Goal: Task Accomplishment & Management: Manage account settings

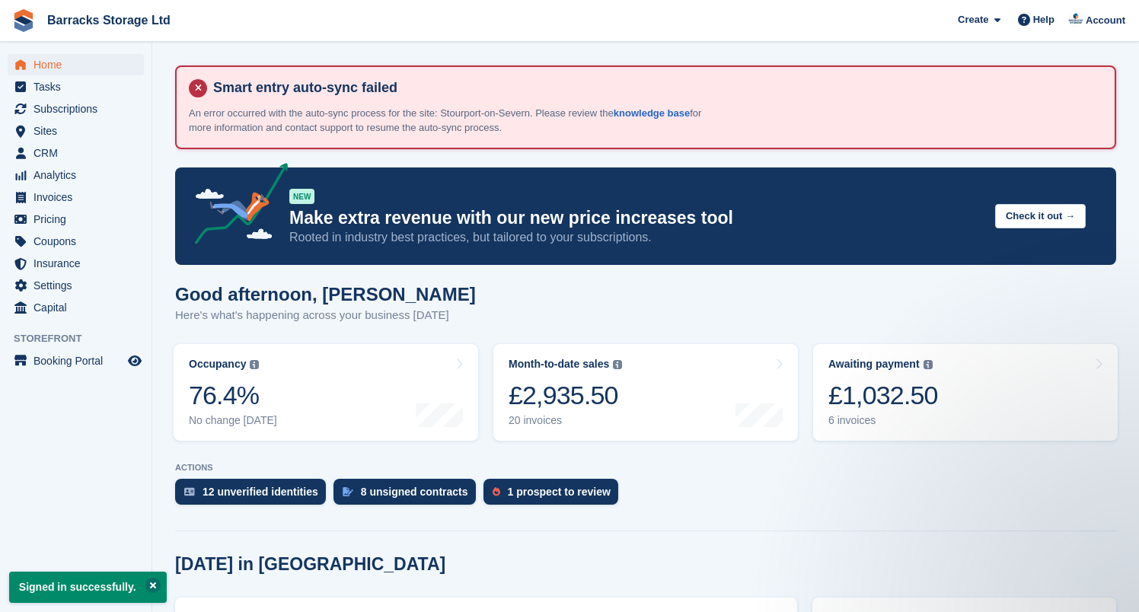
click at [154, 589] on button at bounding box center [152, 585] width 15 height 15
click at [79, 156] on span "CRM" at bounding box center [79, 152] width 91 height 21
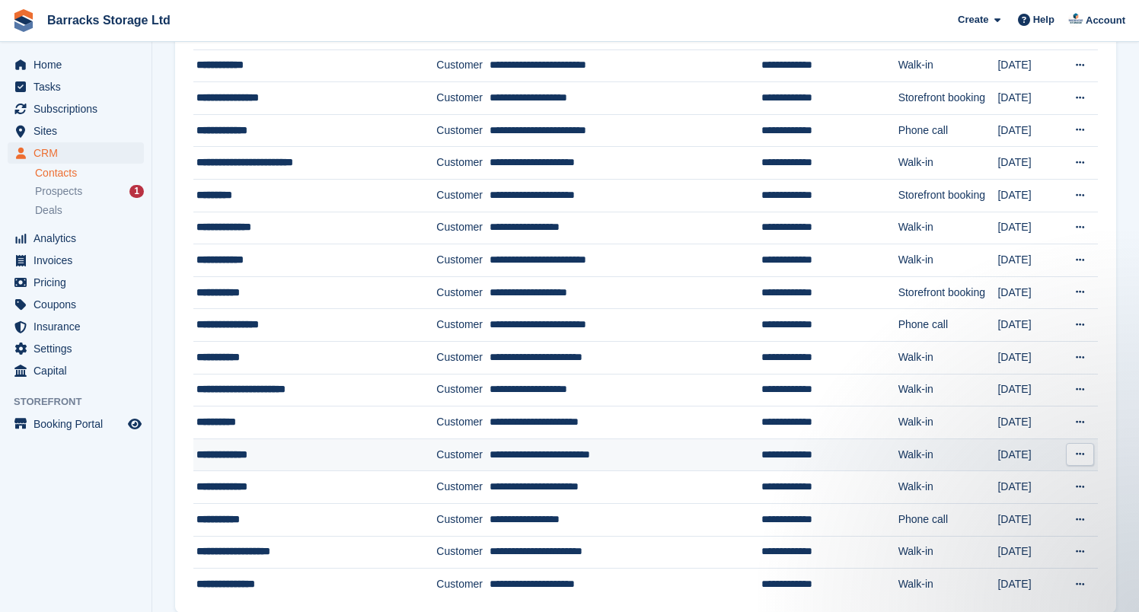
scroll to position [555, 0]
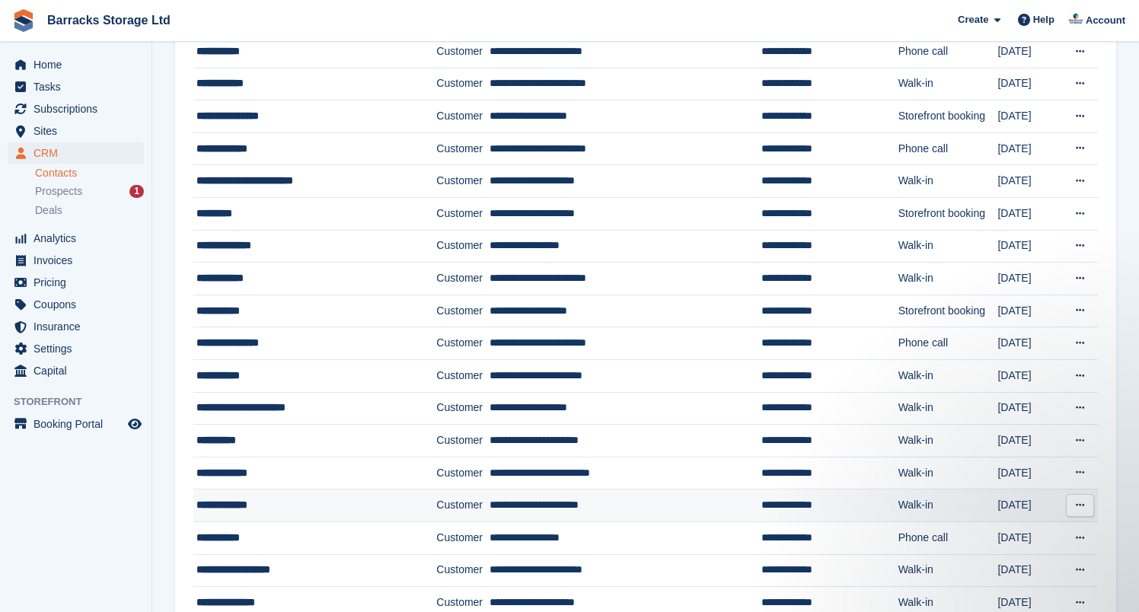
click at [307, 506] on div "**********" at bounding box center [300, 505] width 209 height 16
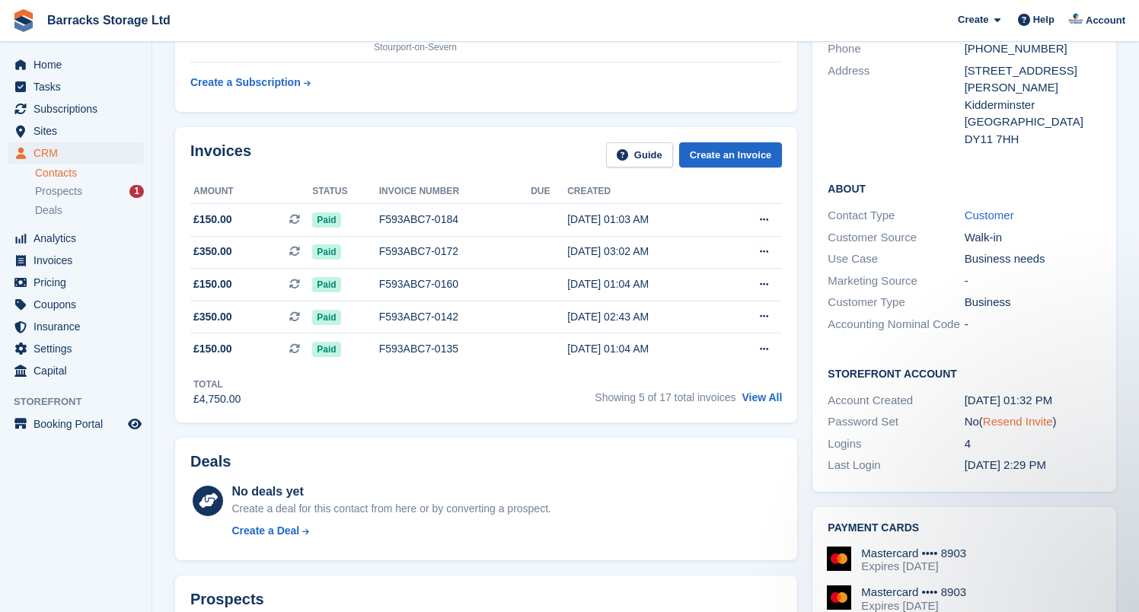
click at [1022, 415] on link "Resend Invite" at bounding box center [1018, 421] width 70 height 13
click at [129, 196] on div "Prospects 1" at bounding box center [89, 191] width 109 height 14
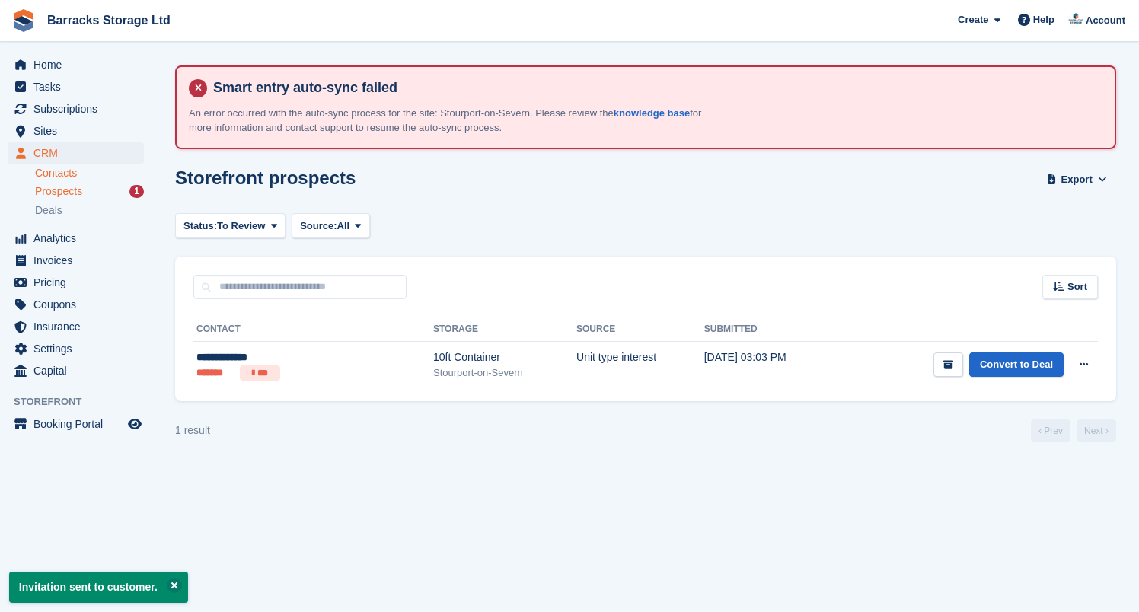
click at [108, 180] on link "Contacts" at bounding box center [89, 173] width 109 height 14
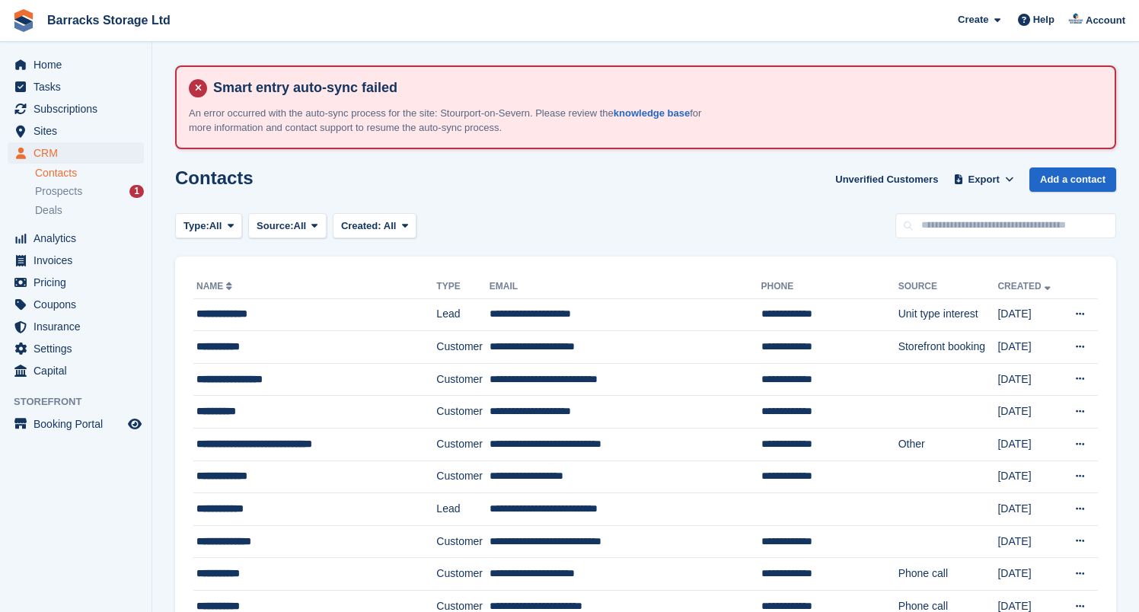
click at [131, 200] on li "Prospects 1" at bounding box center [93, 192] width 117 height 18
